Goal: Task Accomplishment & Management: Manage account settings

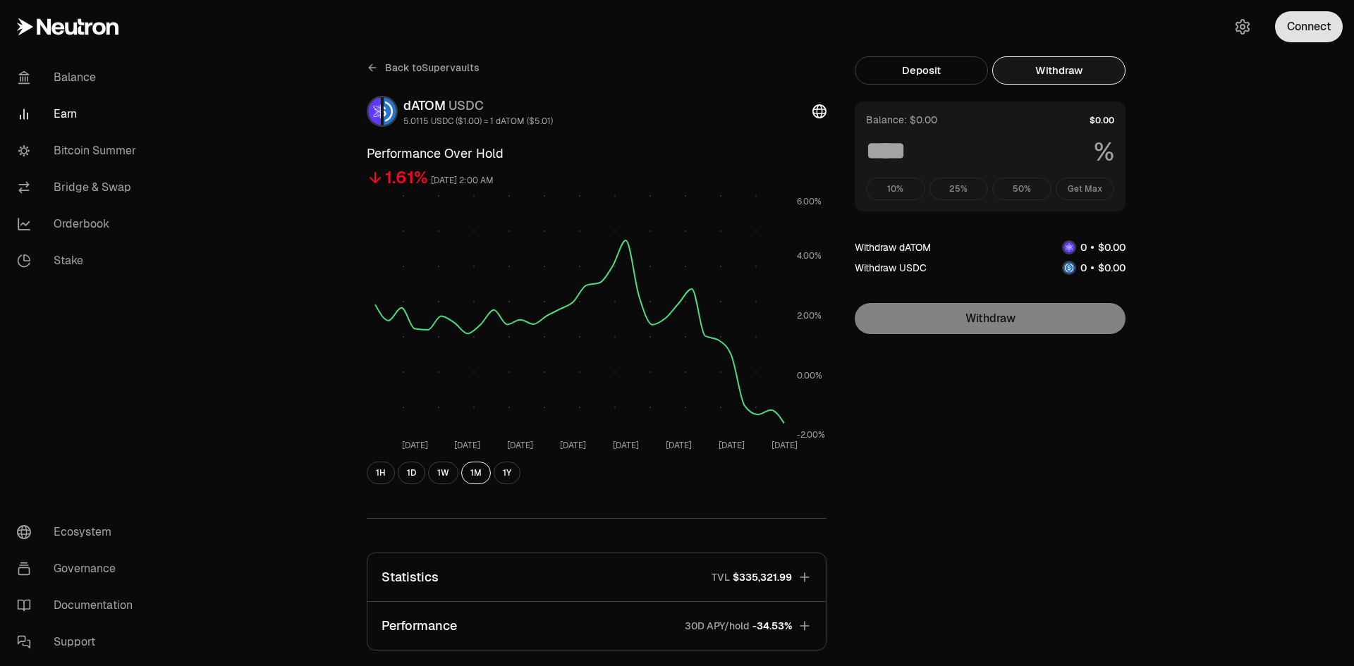
click at [1300, 35] on button "Connect" at bounding box center [1309, 26] width 68 height 31
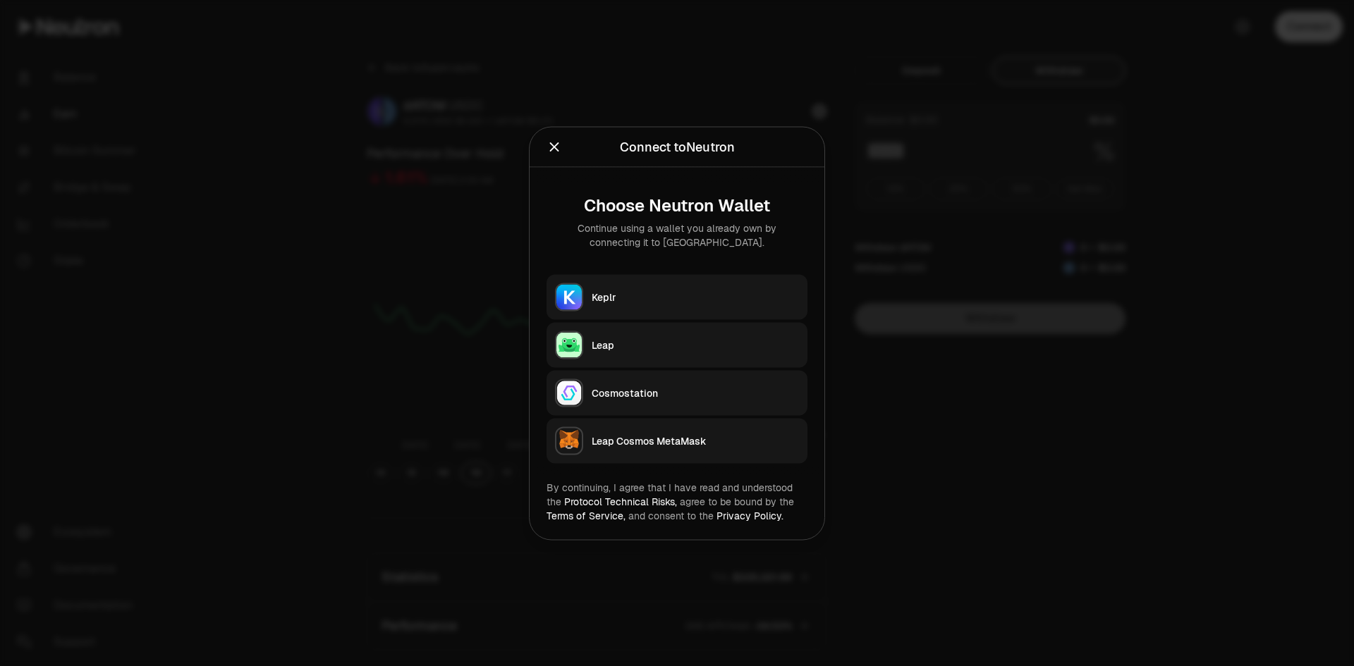
click at [702, 288] on button "Keplr" at bounding box center [676, 296] width 261 height 45
type input "***"
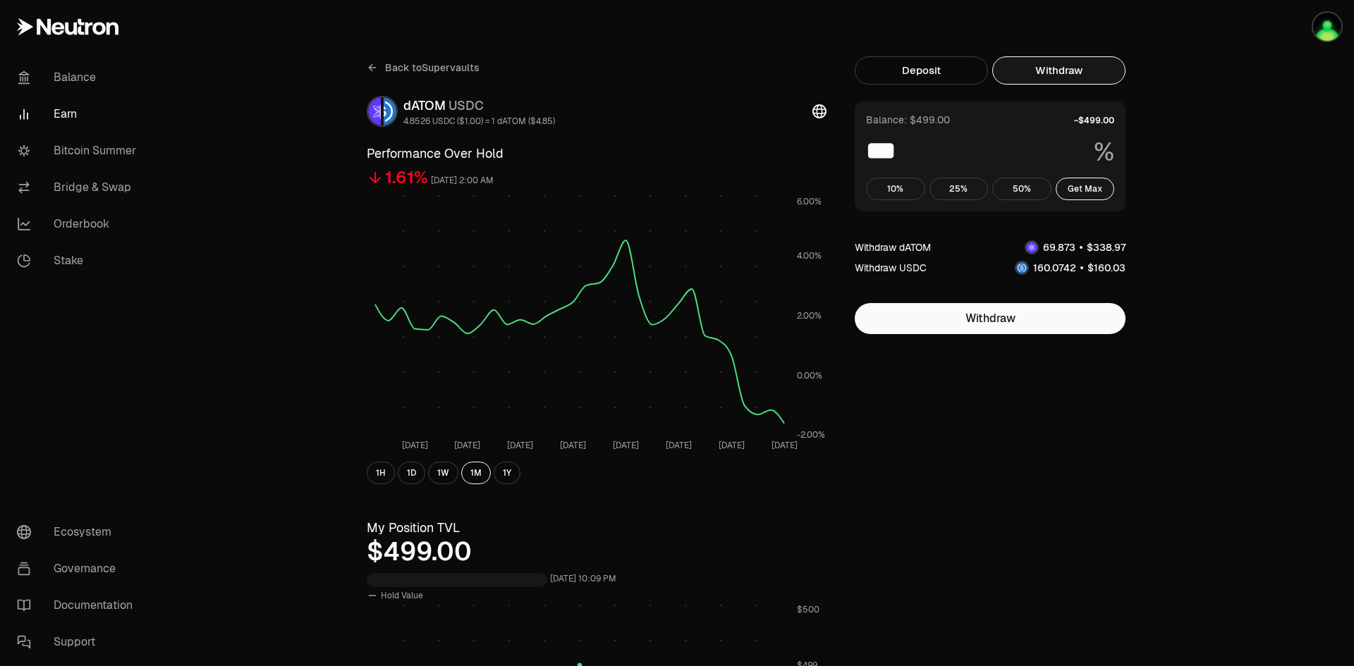
click at [1109, 69] on button "Withdraw" at bounding box center [1058, 70] width 133 height 28
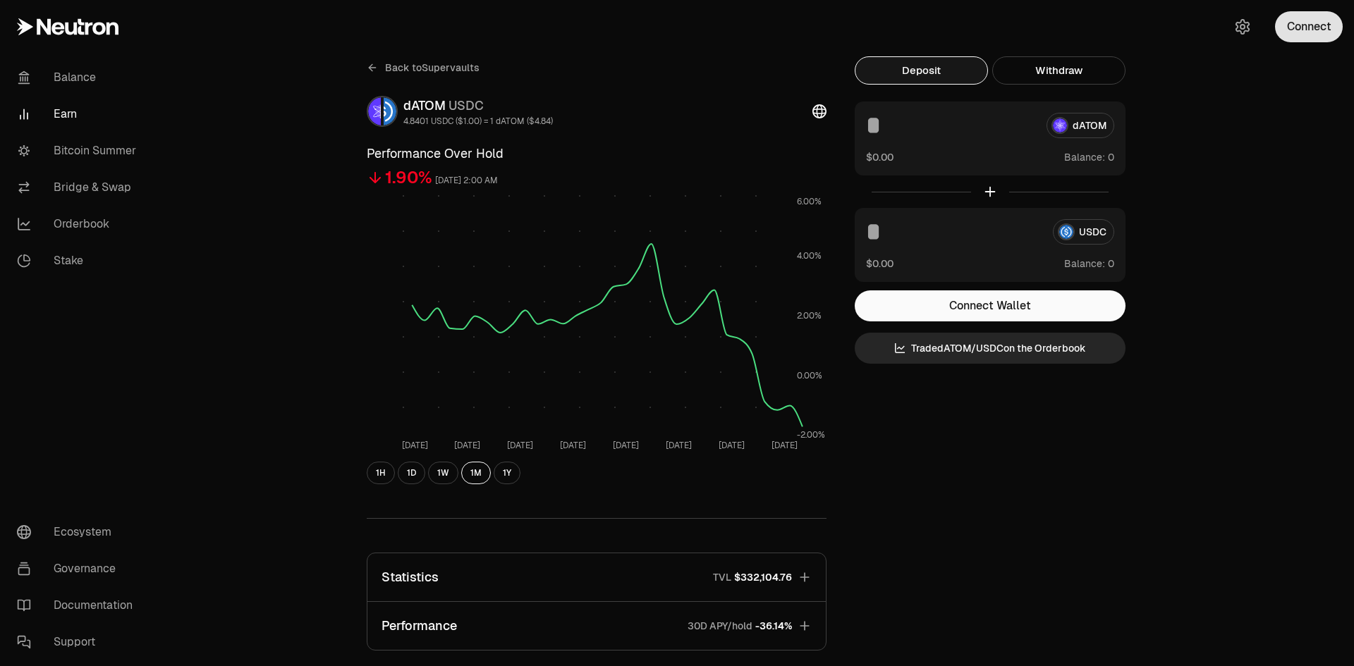
click at [1308, 31] on button "Connect" at bounding box center [1309, 26] width 68 height 31
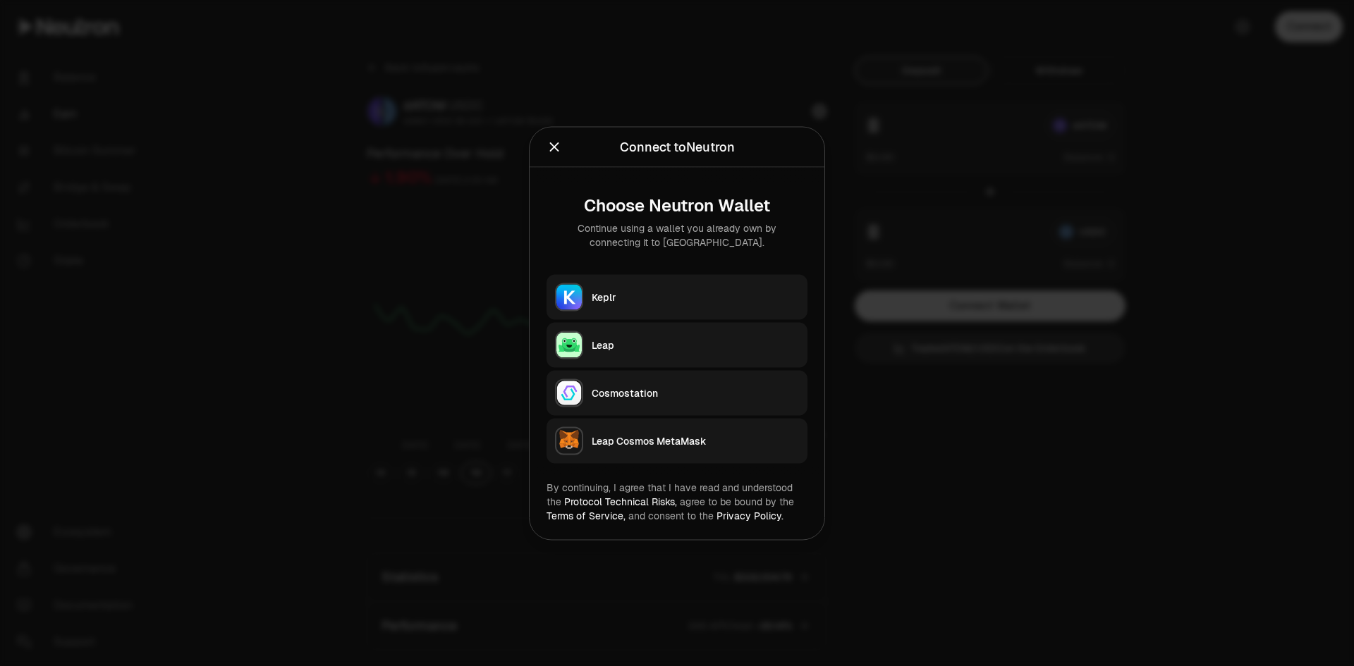
click at [684, 293] on div "Keplr" at bounding box center [694, 297] width 207 height 14
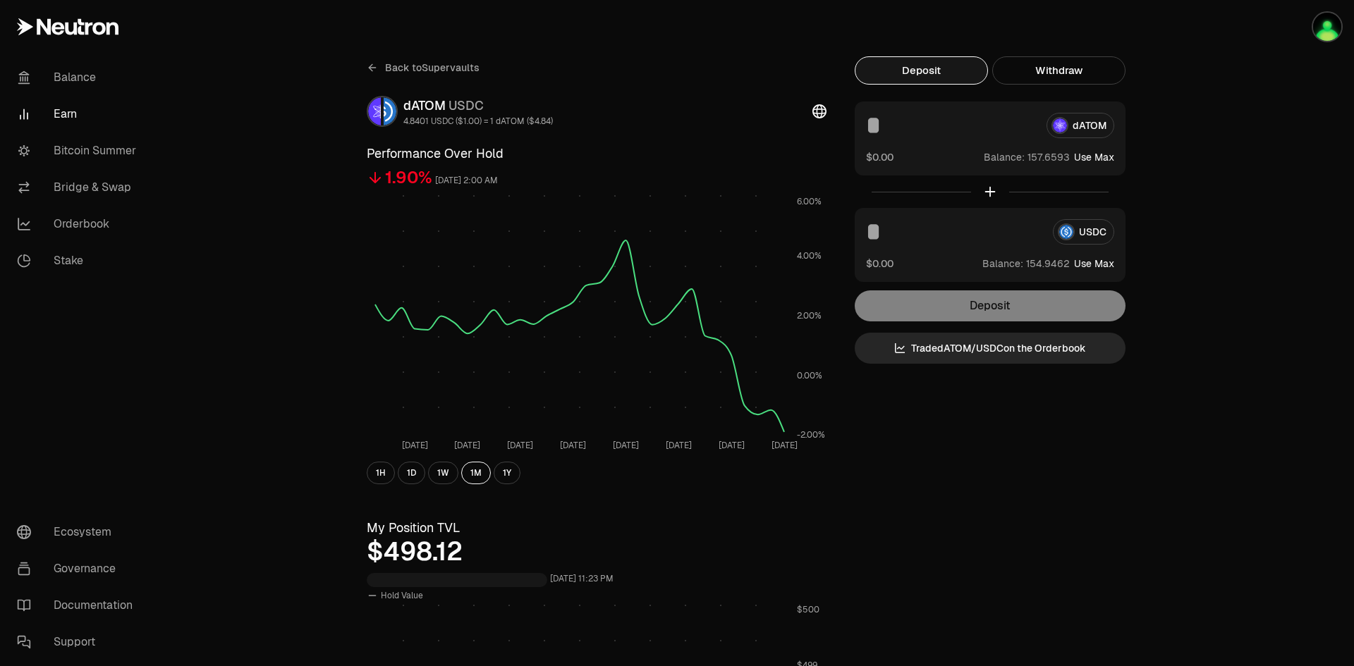
click at [1069, 52] on div "Back to Supervaults dATOM USDC 4.8401 USDC ($1.00) = 1 dATOM ($4.84) Performanc…" at bounding box center [756, 668] width 846 height 1336
click at [1075, 72] on button "Withdraw" at bounding box center [1058, 70] width 133 height 28
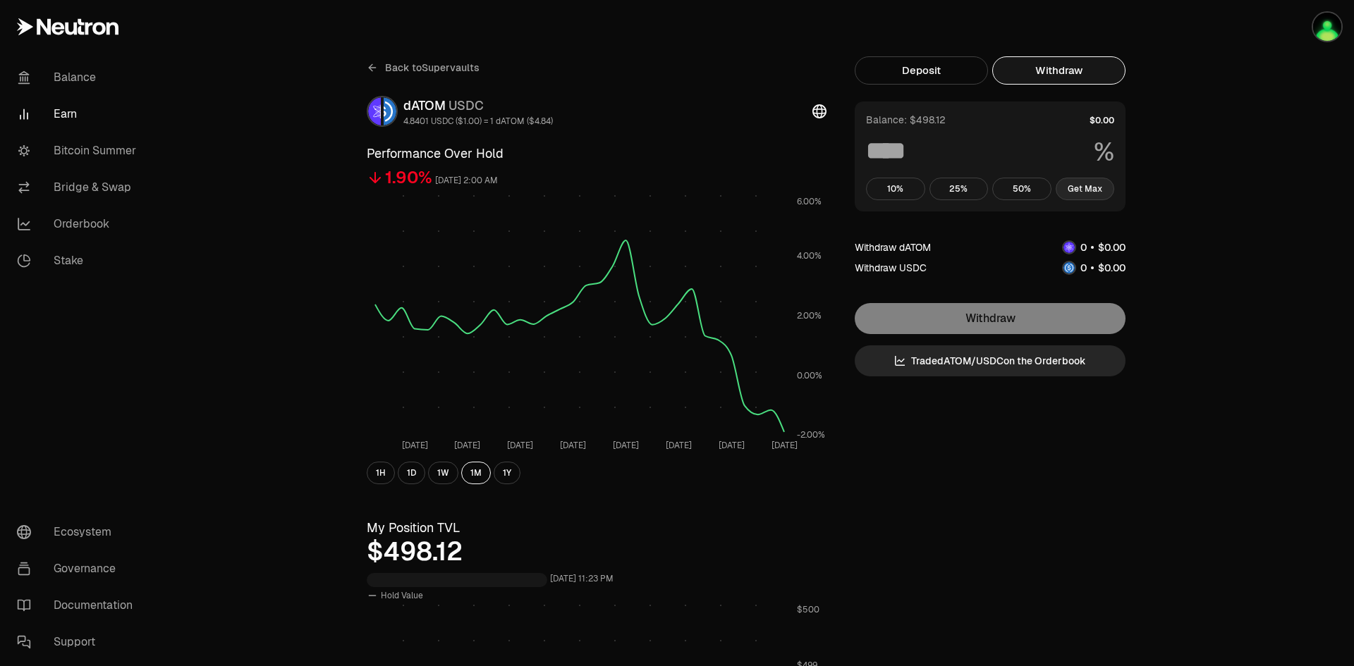
click at [1085, 190] on button "Get Max" at bounding box center [1084, 189] width 59 height 23
type input "***"
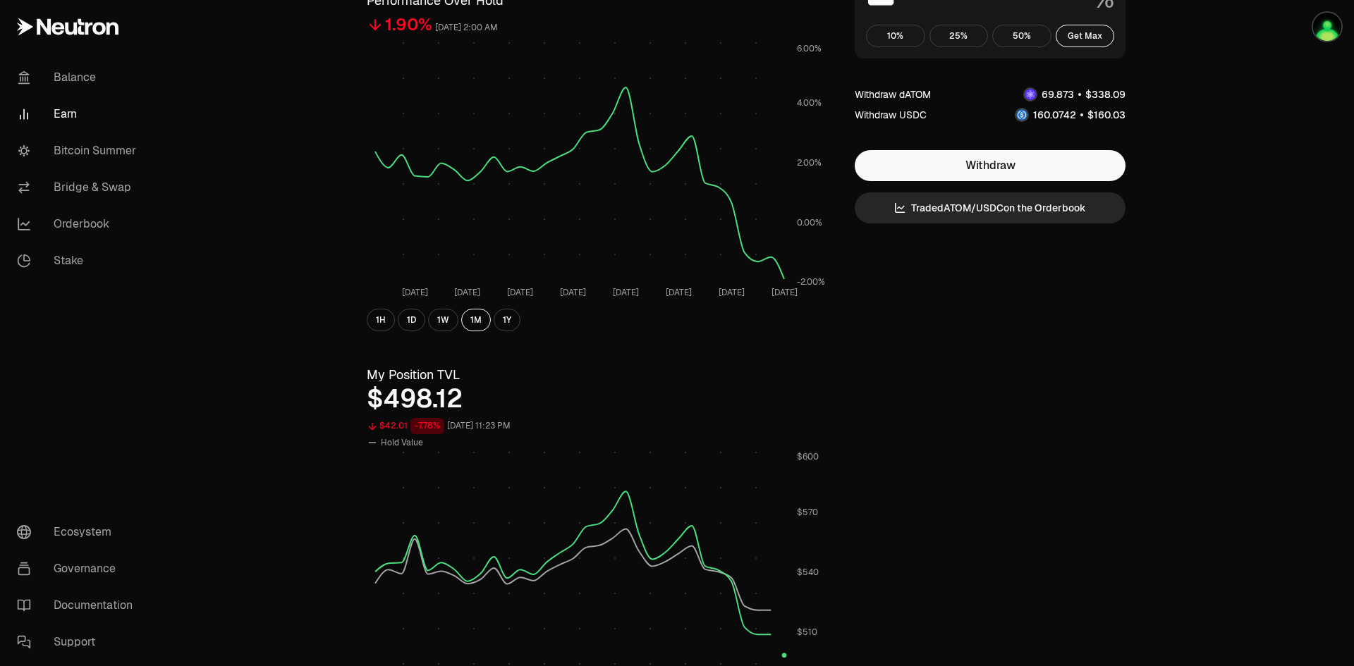
scroll to position [211, 0]
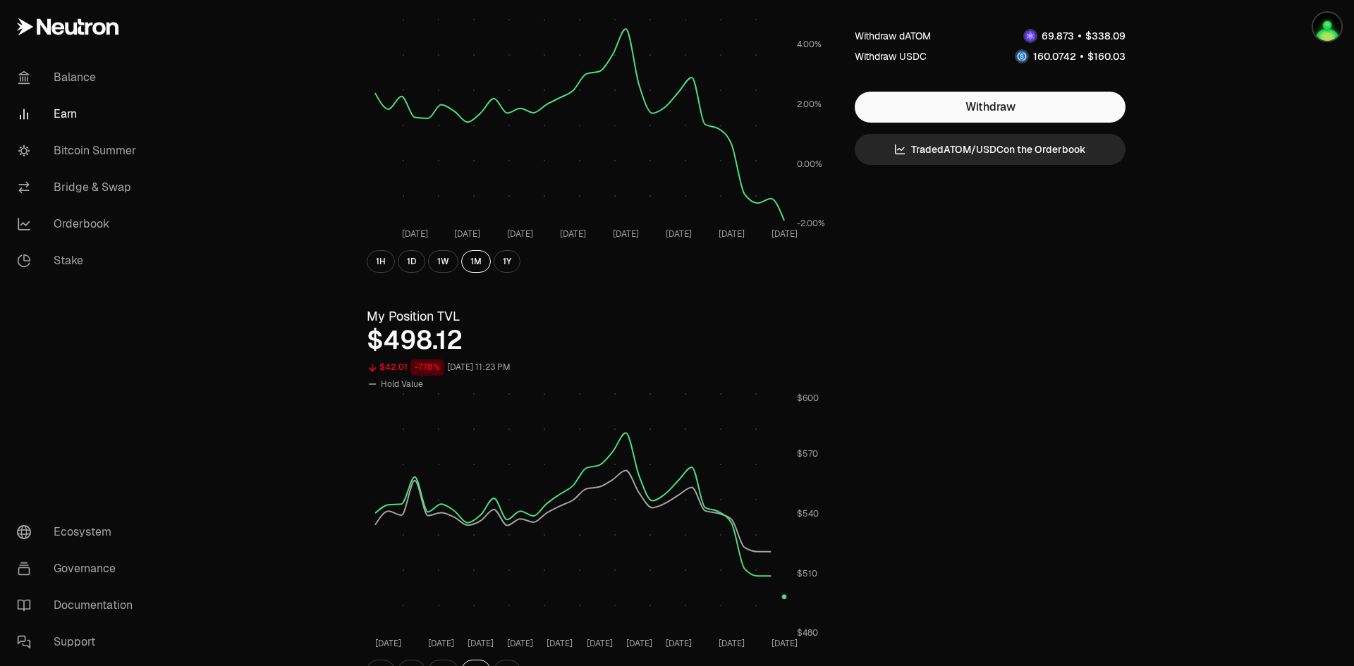
click at [395, 387] on span "Hold Value" at bounding box center [402, 384] width 42 height 11
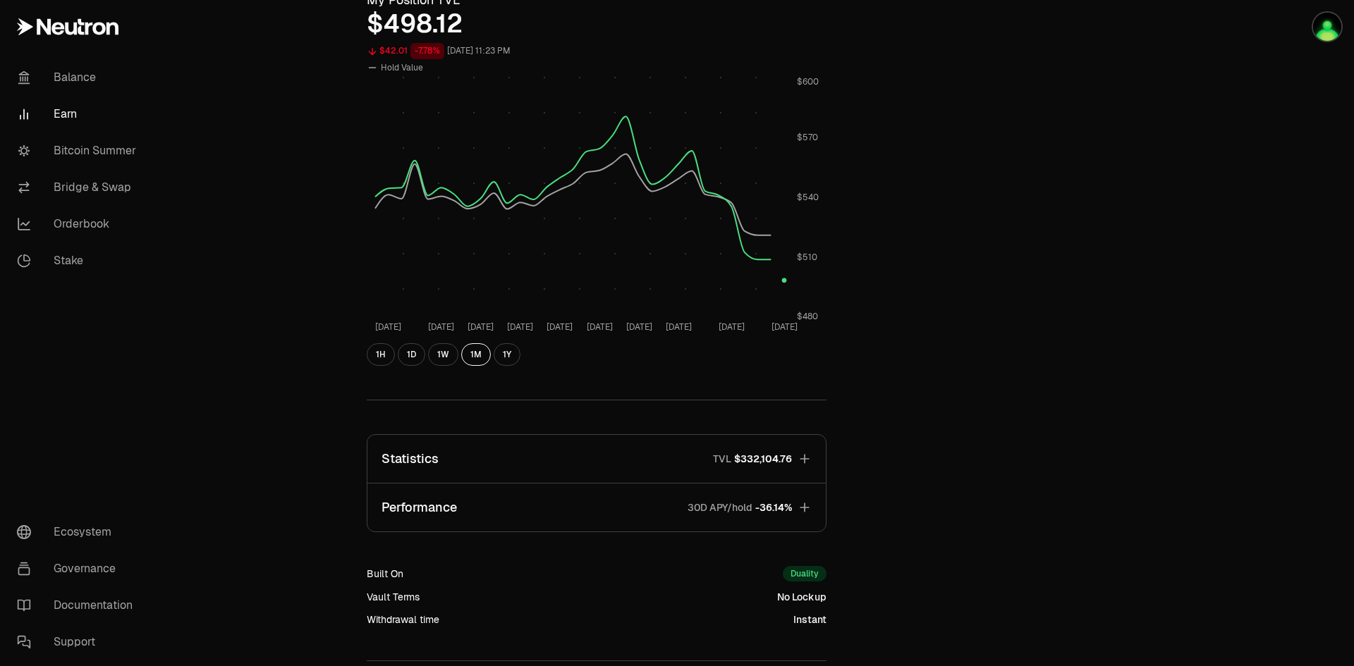
scroll to position [634, 0]
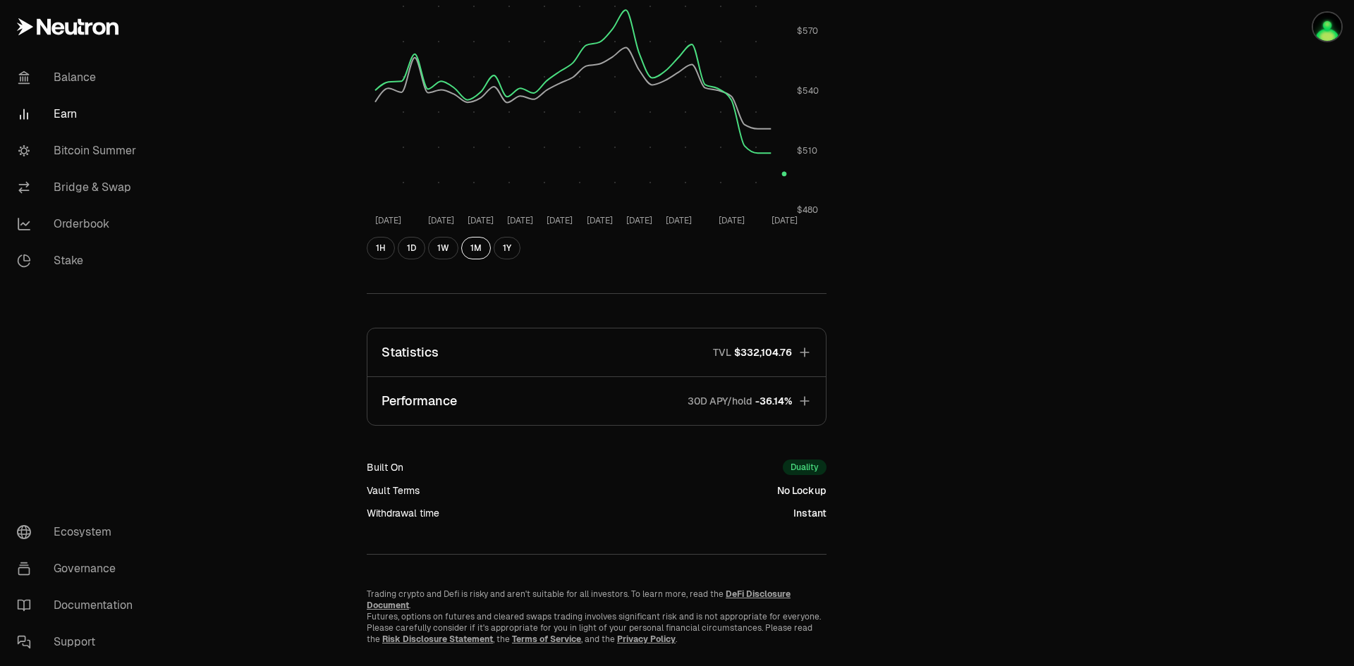
click at [805, 350] on icon "button" at bounding box center [804, 352] width 14 height 14
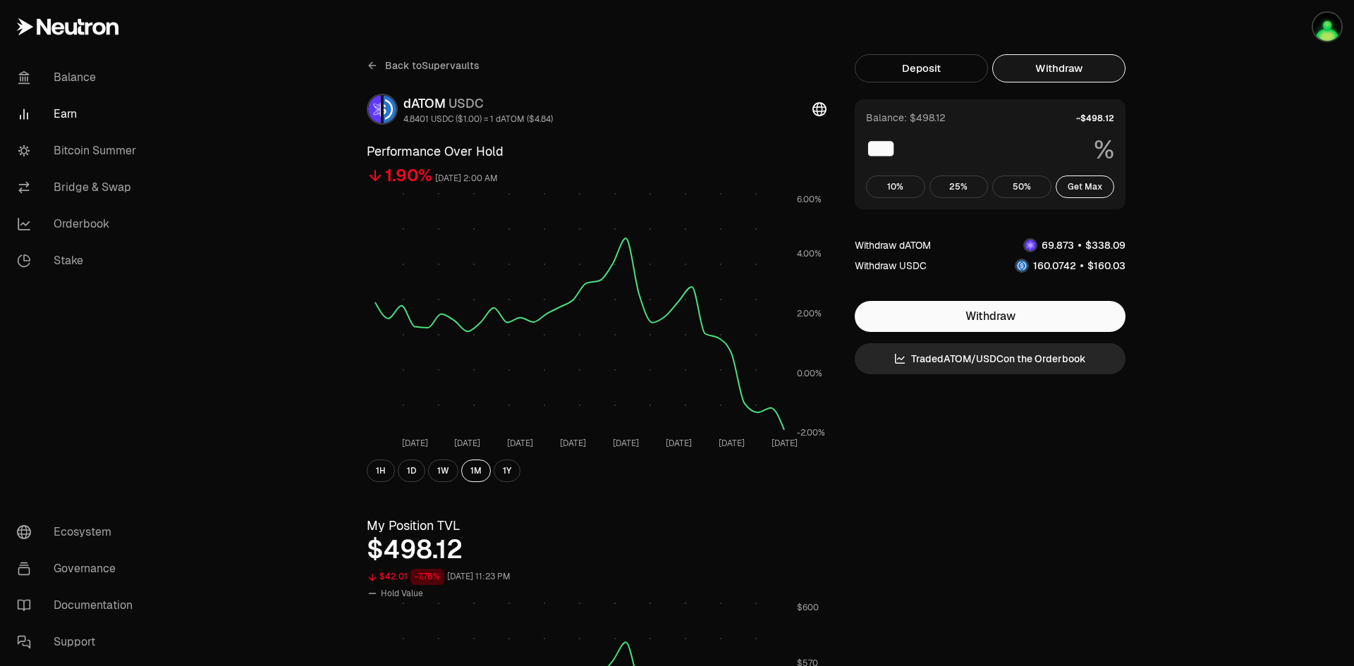
scroll to position [0, 0]
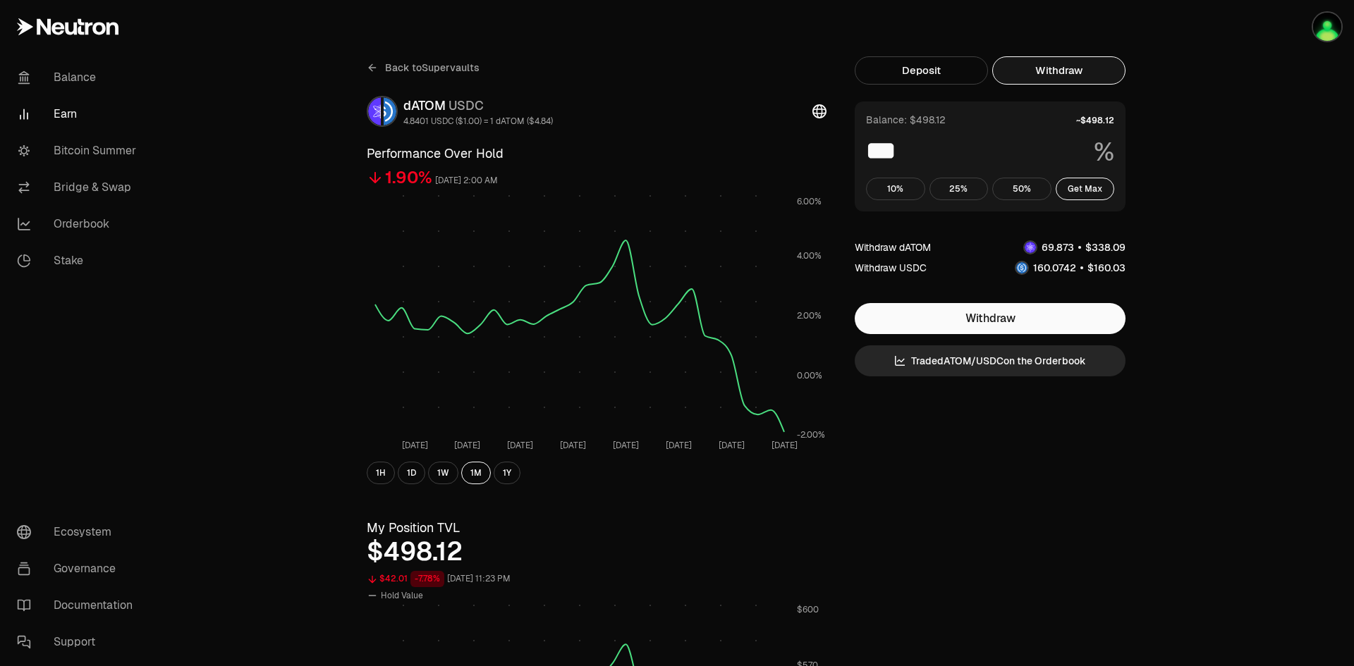
click at [441, 64] on span "Back to Supervaults" at bounding box center [432, 68] width 94 height 14
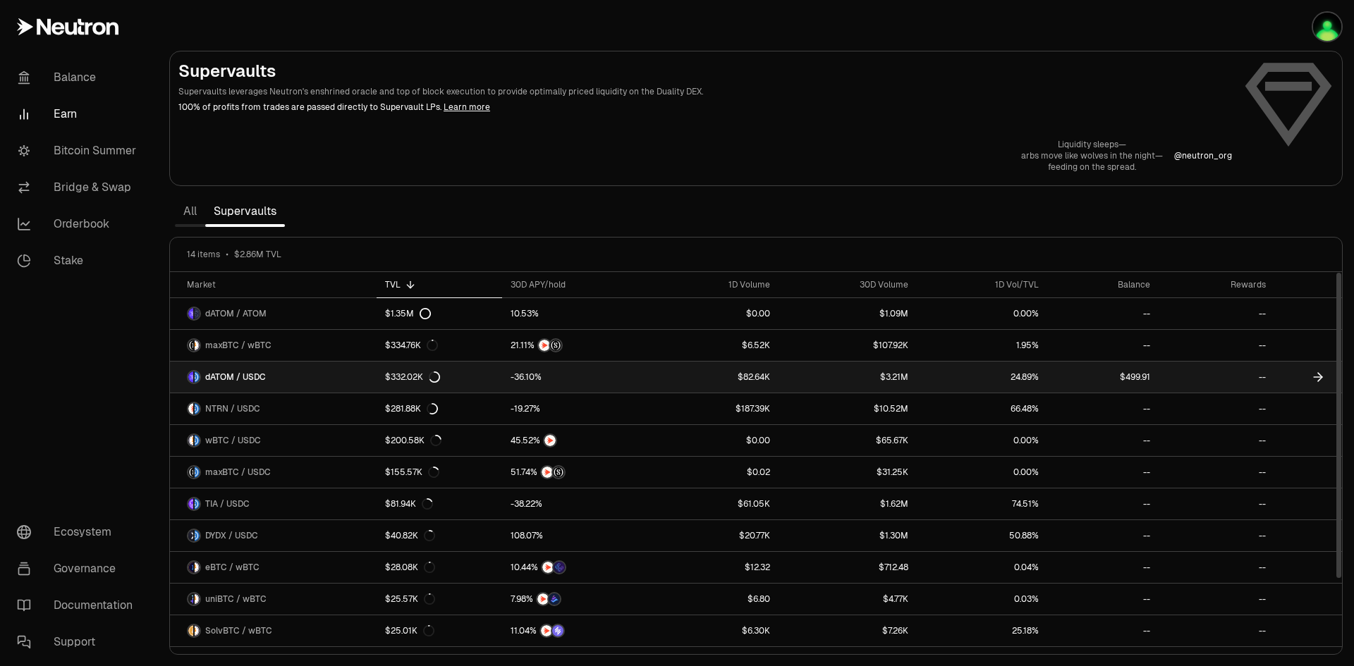
click at [711, 376] on link "$82.64K" at bounding box center [714, 377] width 127 height 31
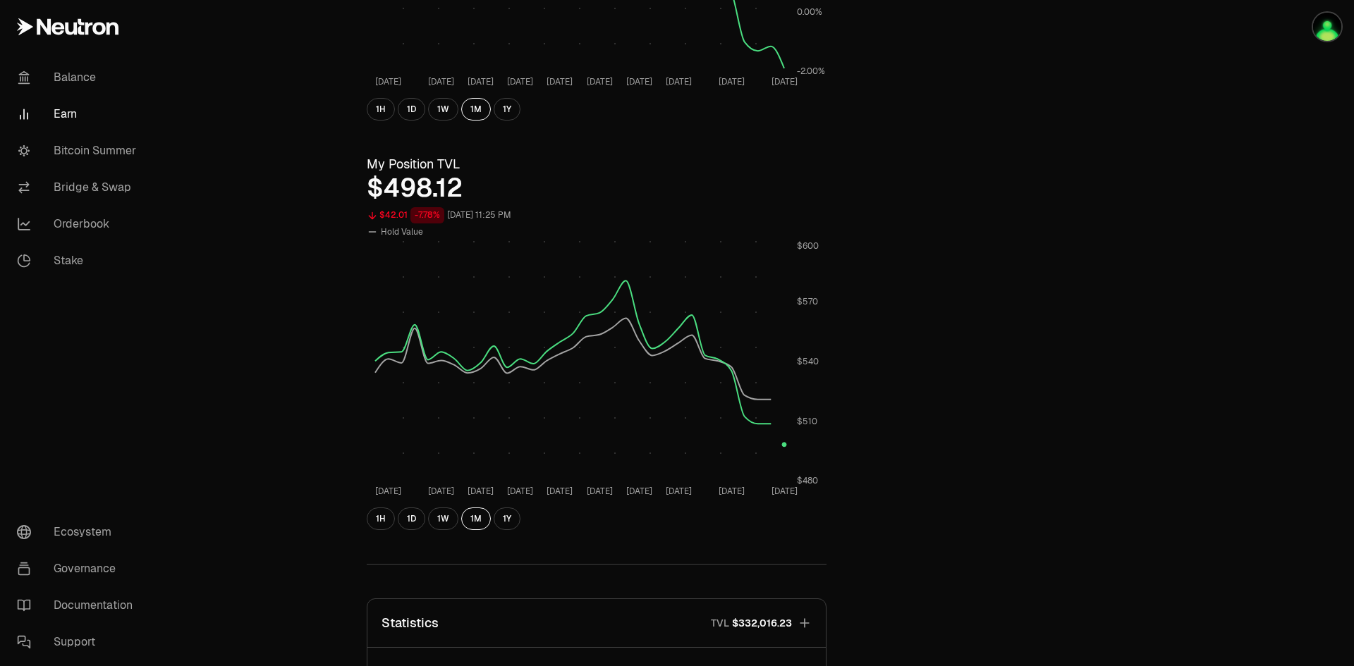
scroll to position [352, 0]
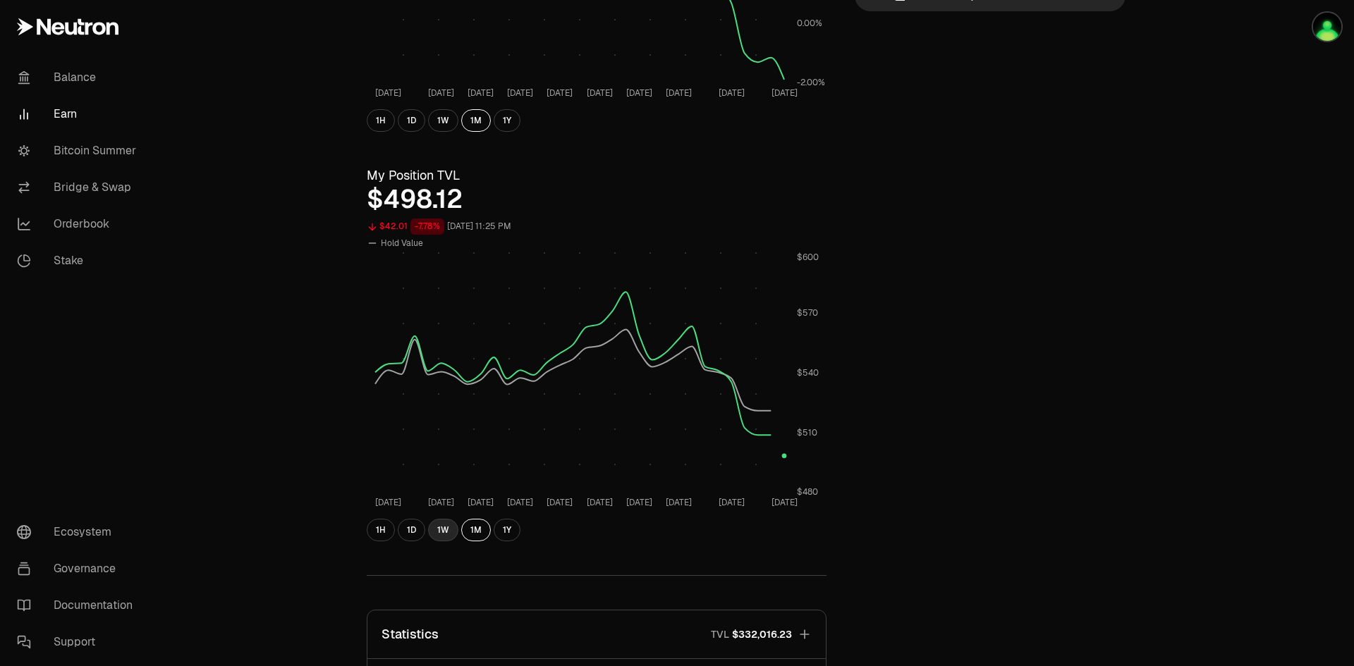
click at [431, 532] on button "1W" at bounding box center [443, 530] width 30 height 23
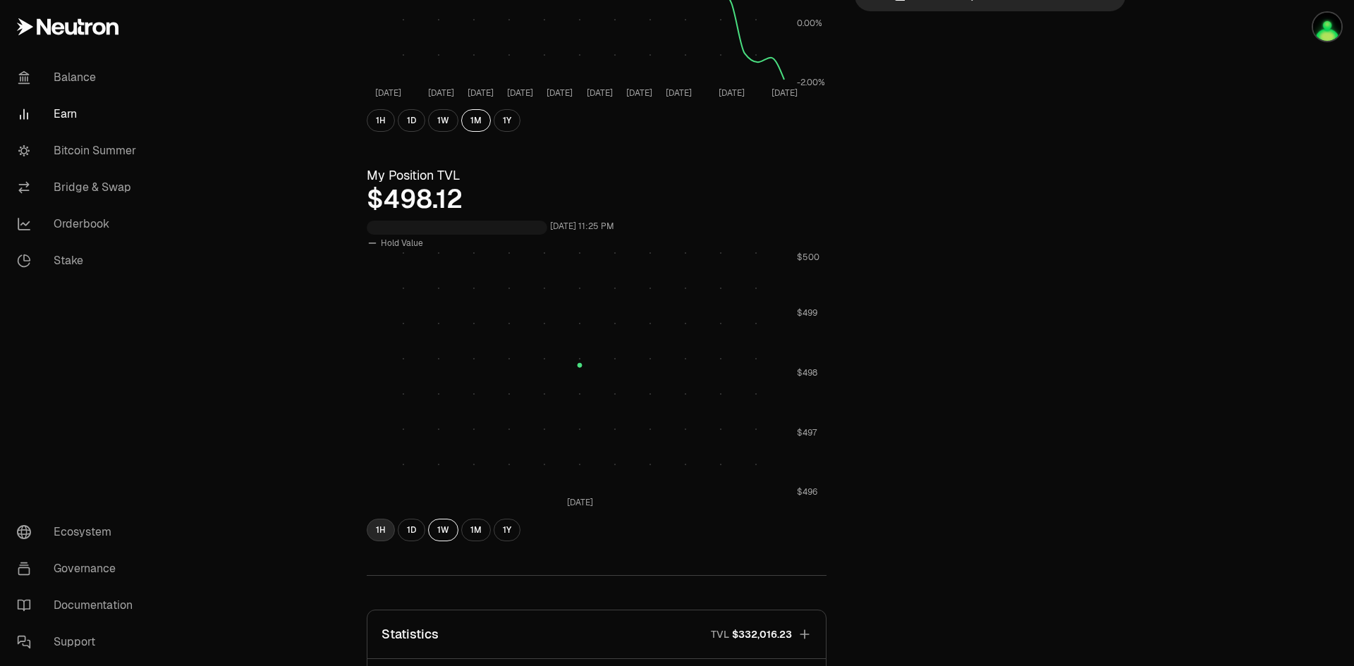
click at [376, 531] on button "1H" at bounding box center [381, 530] width 28 height 23
click at [401, 531] on button "1D" at bounding box center [411, 530] width 27 height 23
click at [478, 536] on button "1M" at bounding box center [476, 530] width 30 height 23
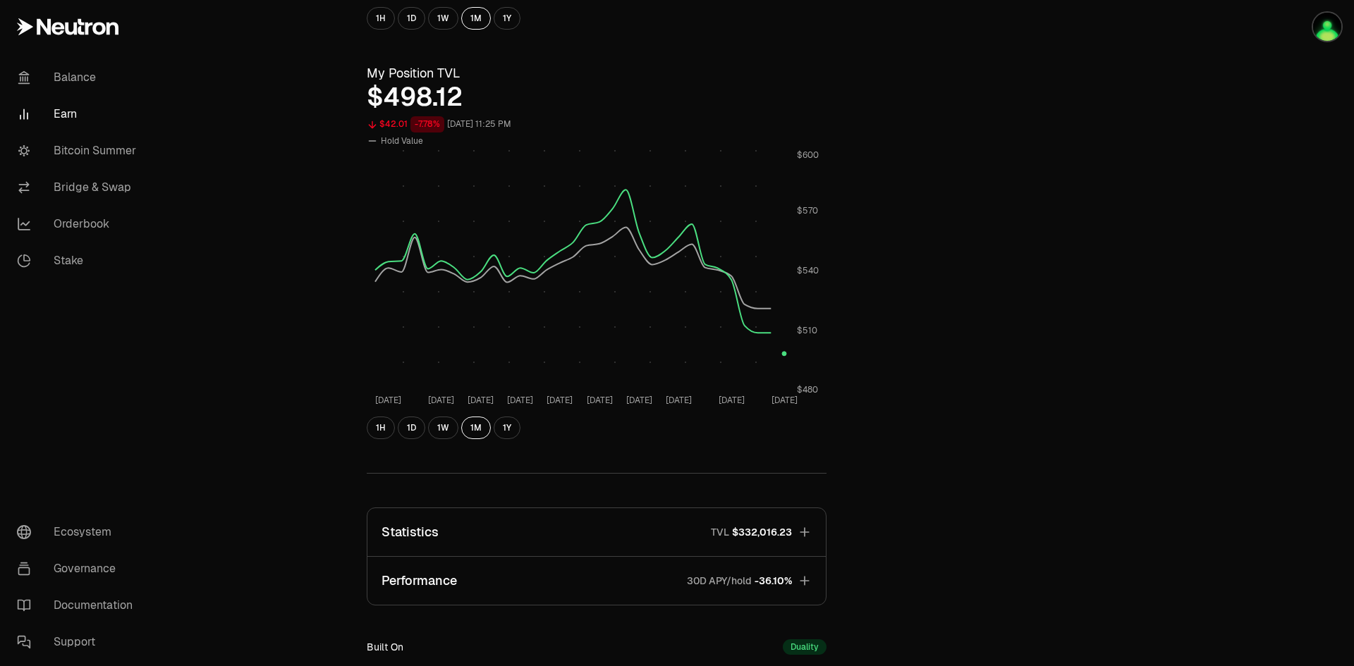
scroll to position [658, 0]
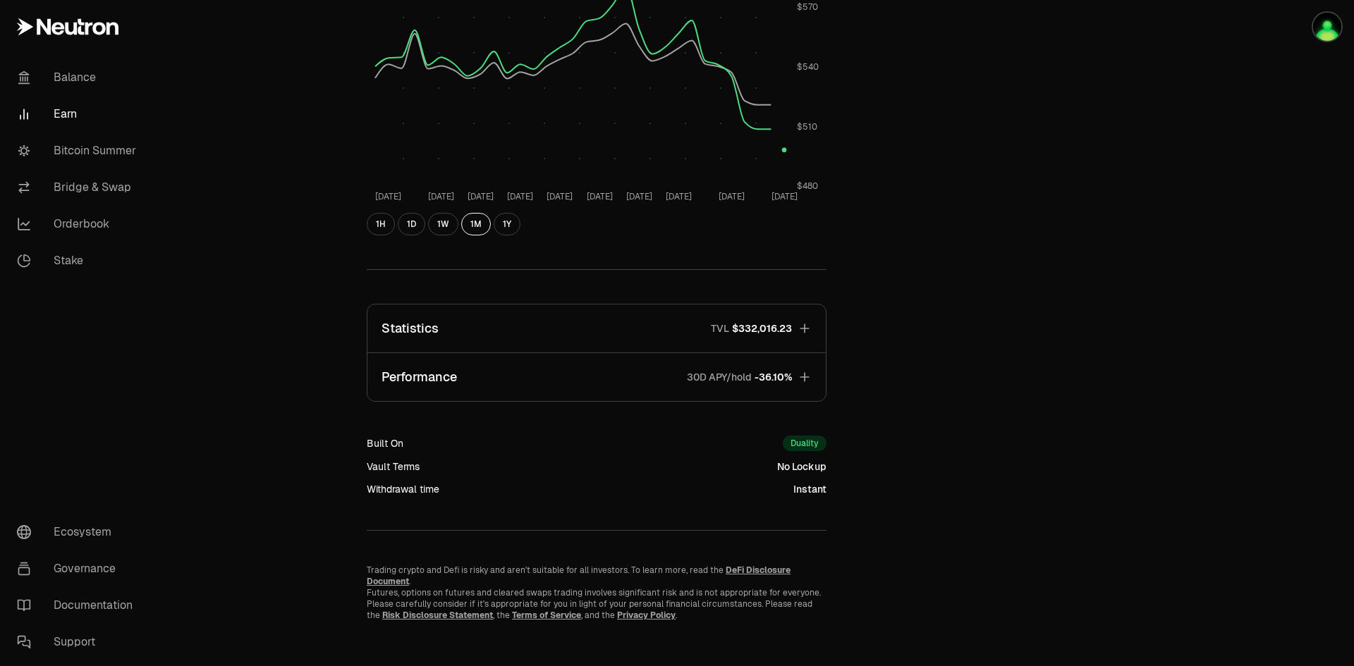
click at [804, 379] on icon "button" at bounding box center [803, 376] width 9 height 9
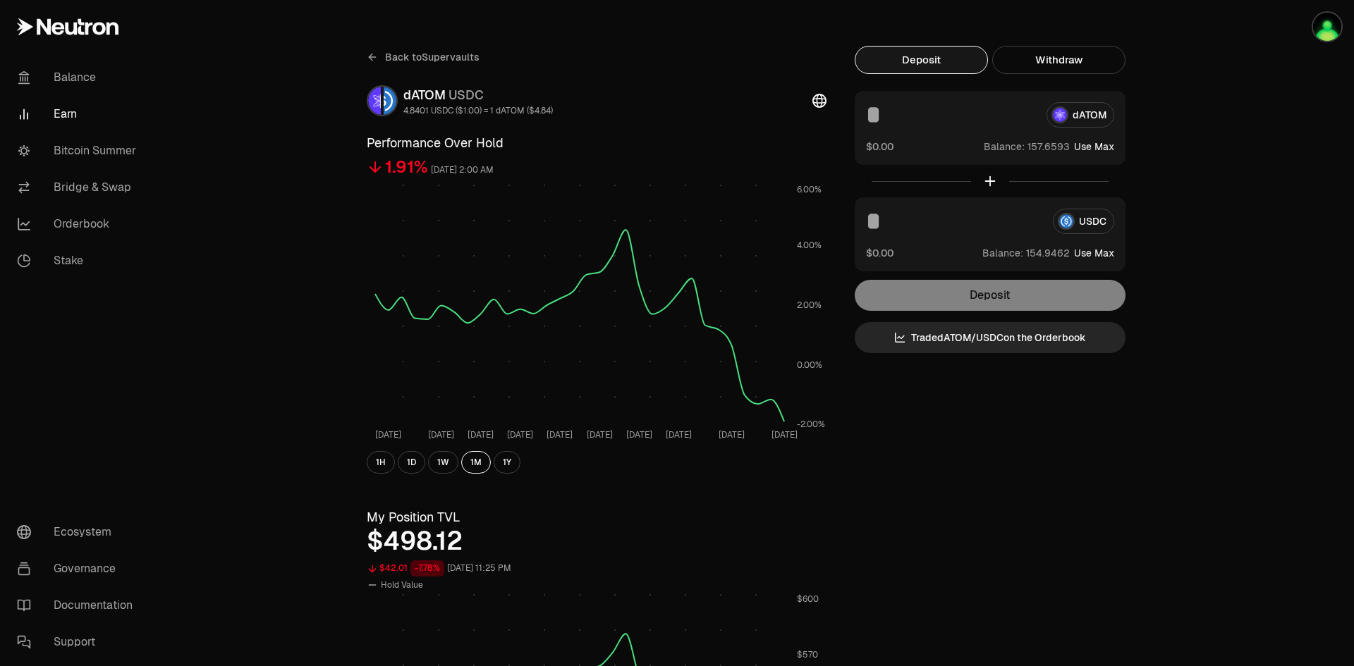
scroll to position [0, 0]
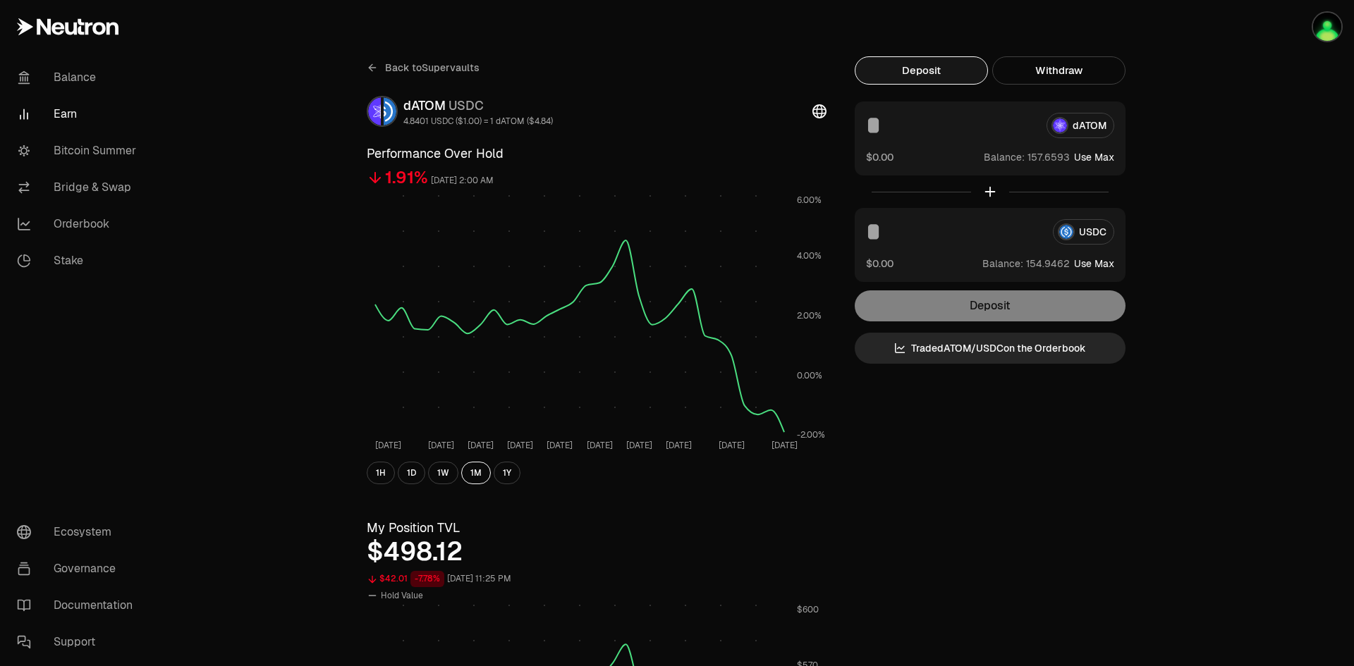
click at [405, 58] on link "Back to Supervaults" at bounding box center [423, 67] width 113 height 23
